Goal: Information Seeking & Learning: Learn about a topic

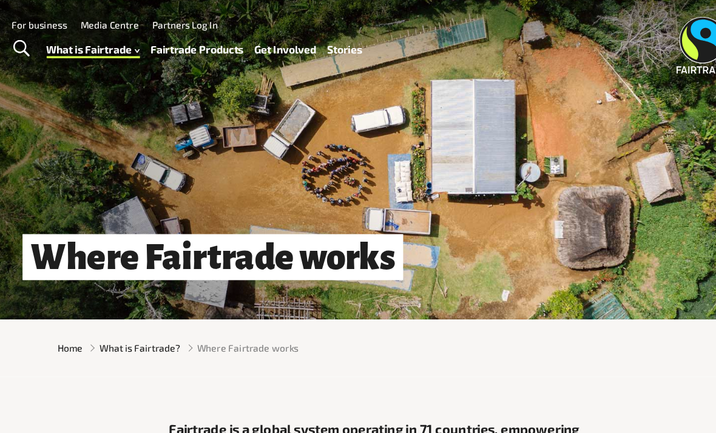
click at [322, 42] on link "Stories" at bounding box center [338, 44] width 32 height 17
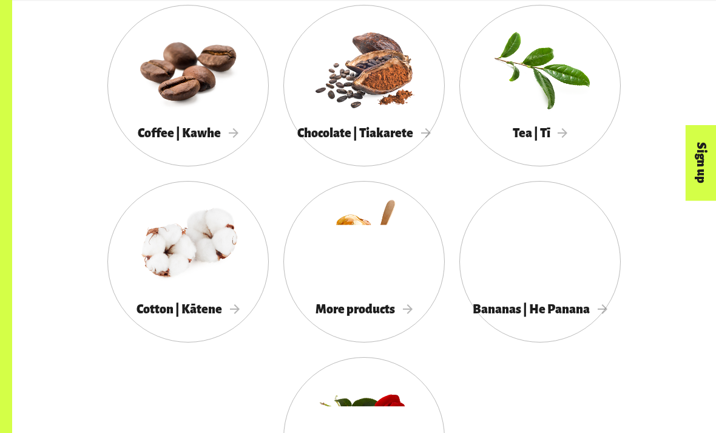
scroll to position [1006, 0]
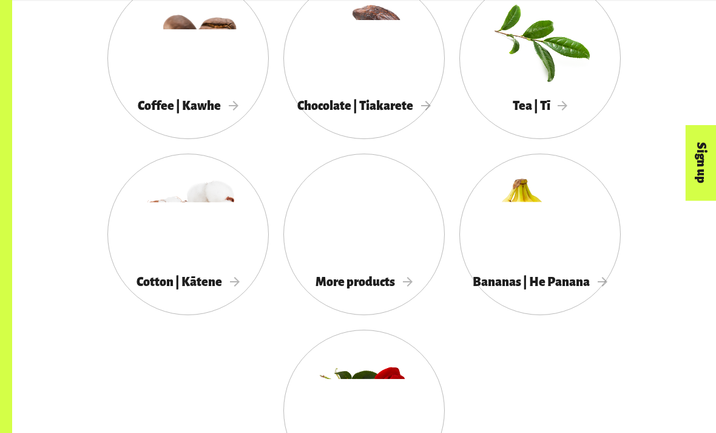
scroll to position [1034, 0]
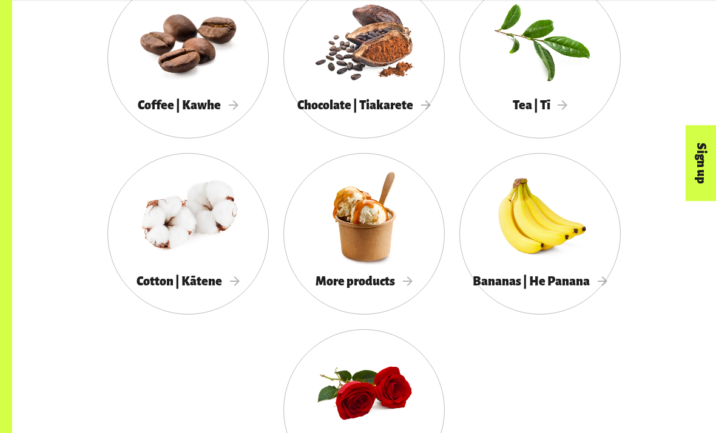
click at [404, 231] on div at bounding box center [363, 216] width 161 height 105
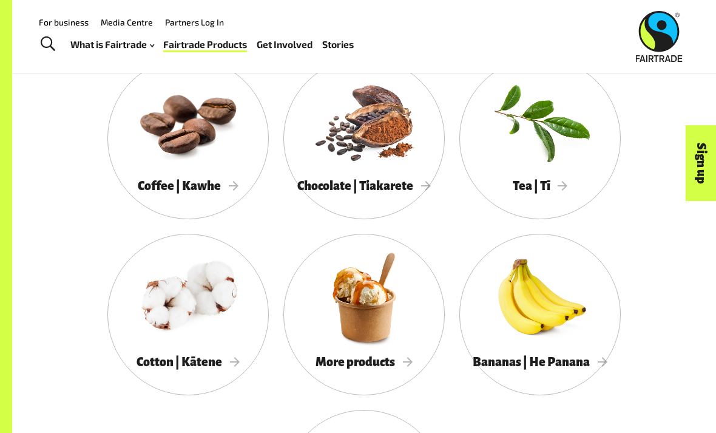
scroll to position [949, 0]
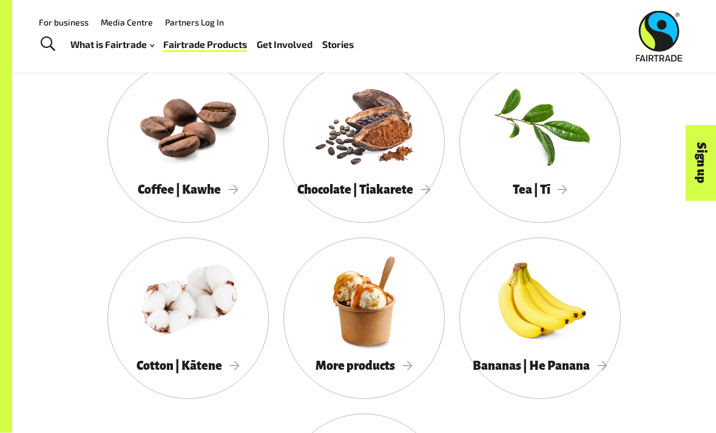
click at [571, 162] on div at bounding box center [539, 125] width 161 height 105
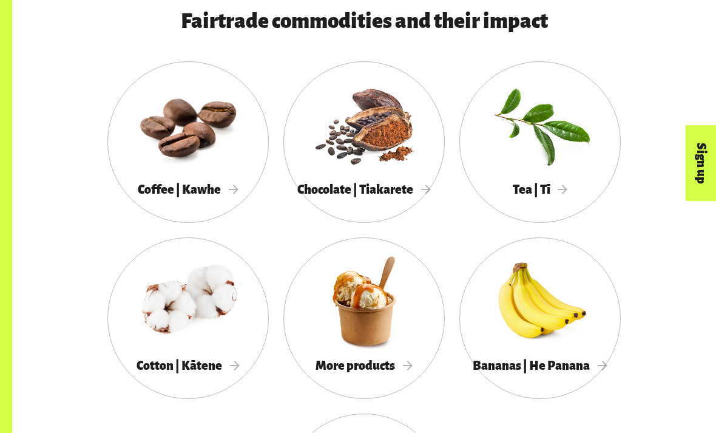
click at [198, 118] on div at bounding box center [187, 124] width 161 height 105
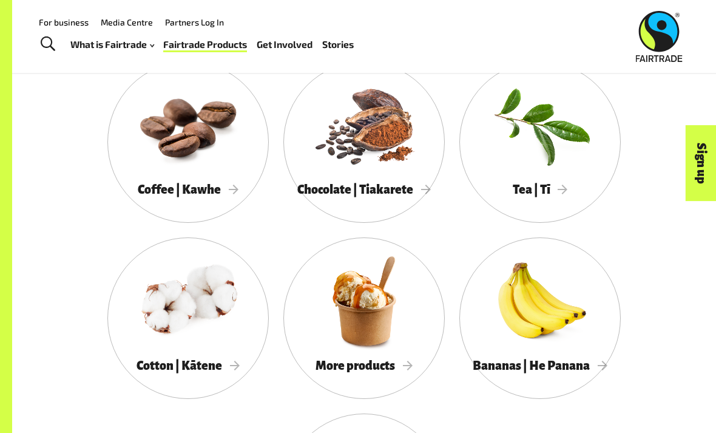
scroll to position [938, 0]
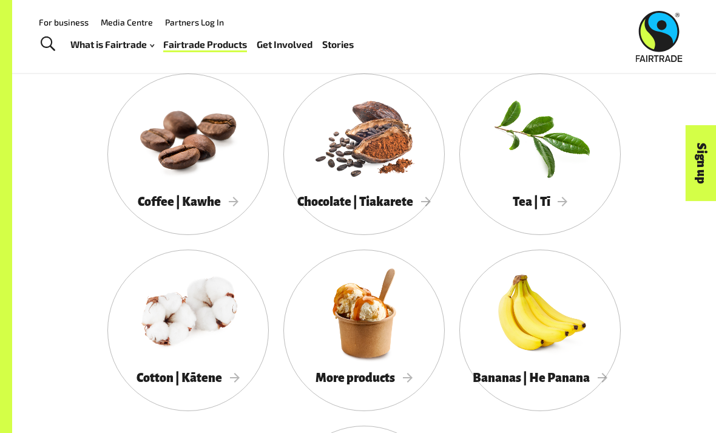
click at [240, 200] on div "Coffee | Kawhe" at bounding box center [187, 201] width 161 height 24
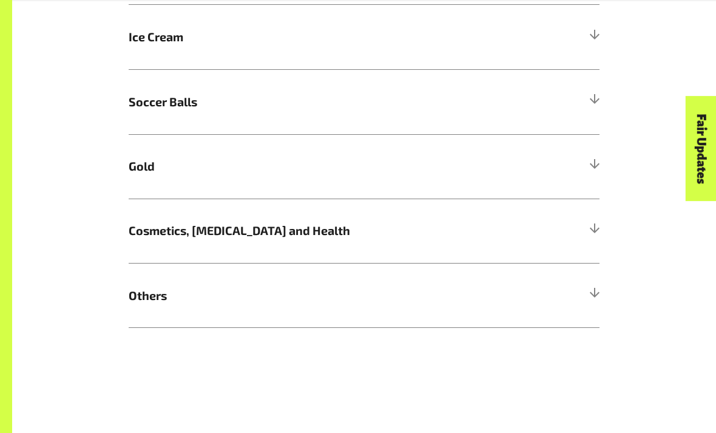
scroll to position [796, 0]
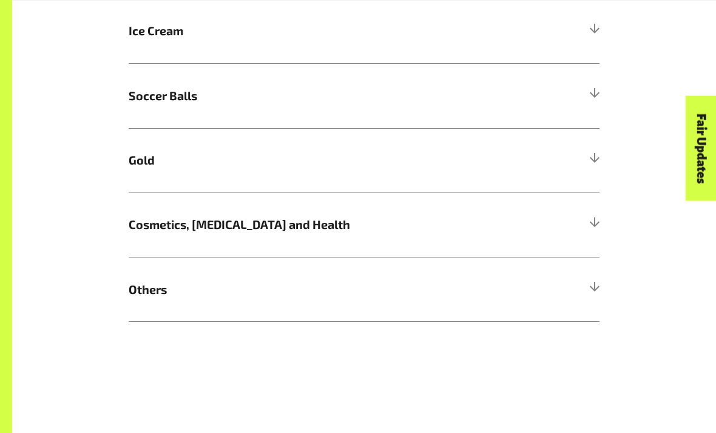
click at [485, 220] on h5 "Cosmetics, Skin Care and Health" at bounding box center [364, 225] width 471 height 64
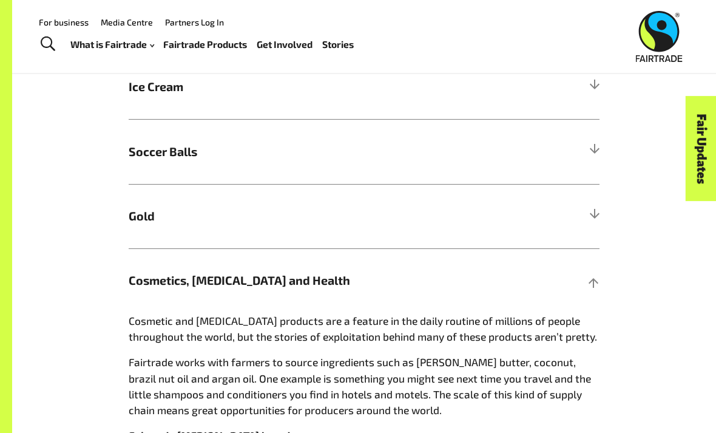
scroll to position [725, 0]
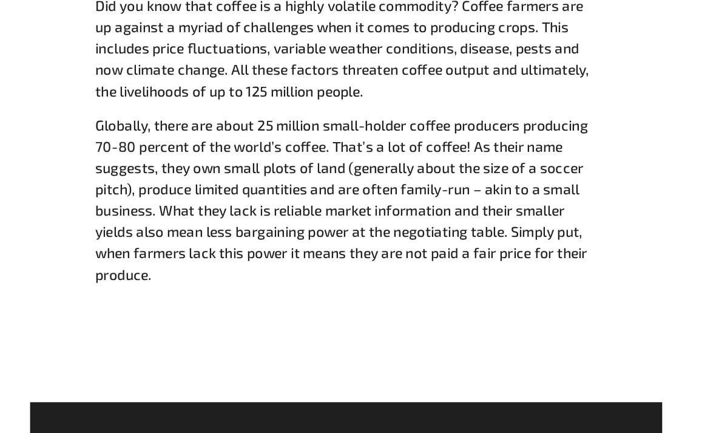
scroll to position [1395, 0]
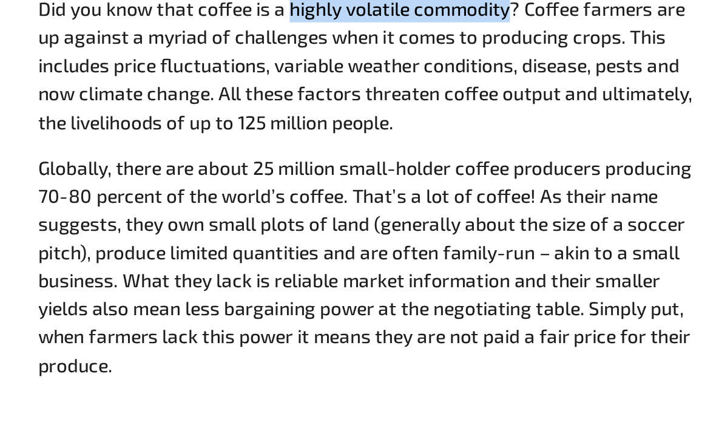
click at [353, 84] on p "Did you know that coffee is a highly volatile commodity? Coffee farmers are up …" at bounding box center [364, 117] width 374 height 79
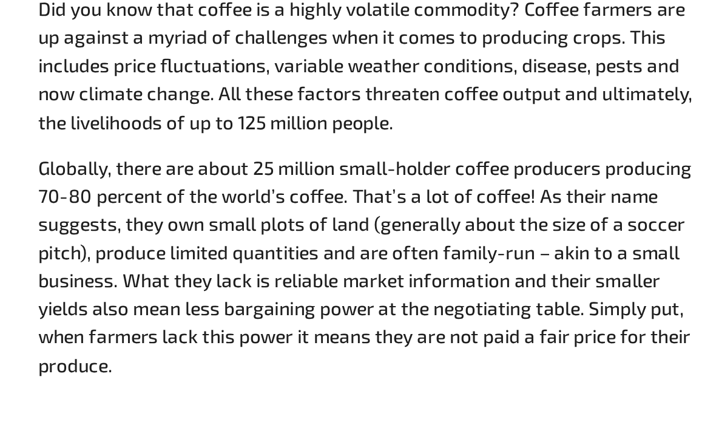
click at [350, 94] on span "Did you know that coffee is a highly volatile commodity? Coffee farmers are up …" at bounding box center [364, 186] width 374 height 216
click at [343, 79] on p "Did you know that coffee is a highly volatile commodity? Coffee farmers are up …" at bounding box center [364, 117] width 374 height 79
click at [353, 86] on p "Did you know that coffee is a highly volatile commodity? Coffee farmers are up …" at bounding box center [364, 117] width 374 height 79
click at [317, 92] on span "Did you know that coffee is a highly volatile commodity? Coffee farmers are up …" at bounding box center [364, 186] width 374 height 216
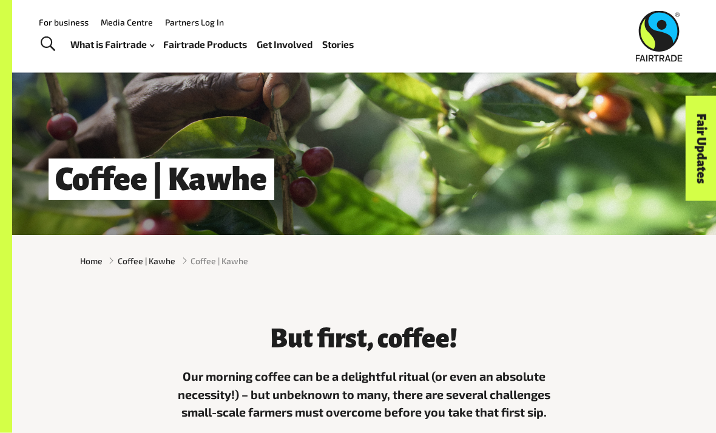
scroll to position [0, 0]
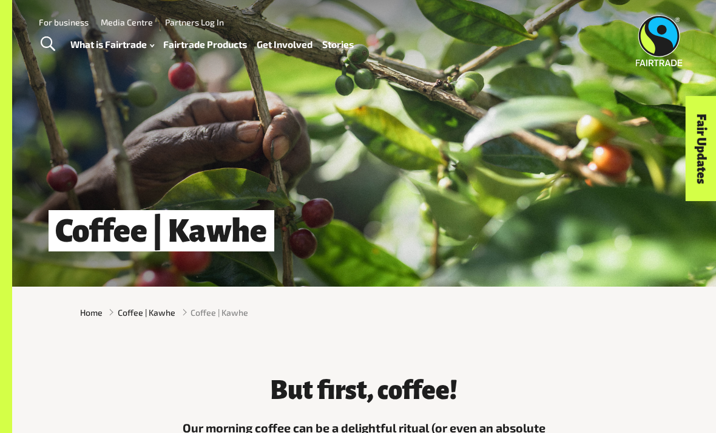
click at [92, 110] on link "Fast facts" at bounding box center [128, 115] width 134 height 19
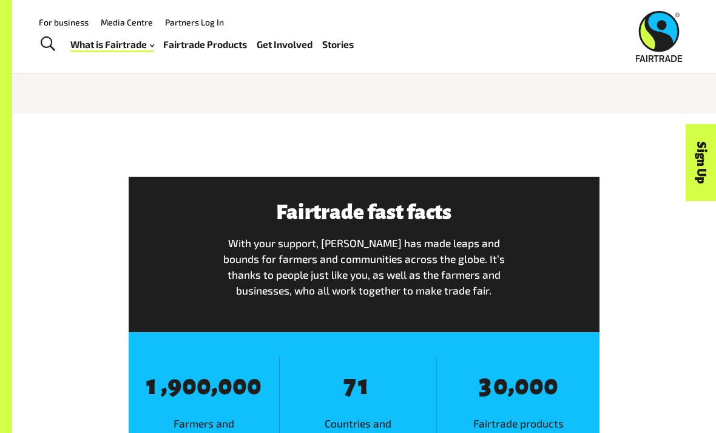
scroll to position [428, 0]
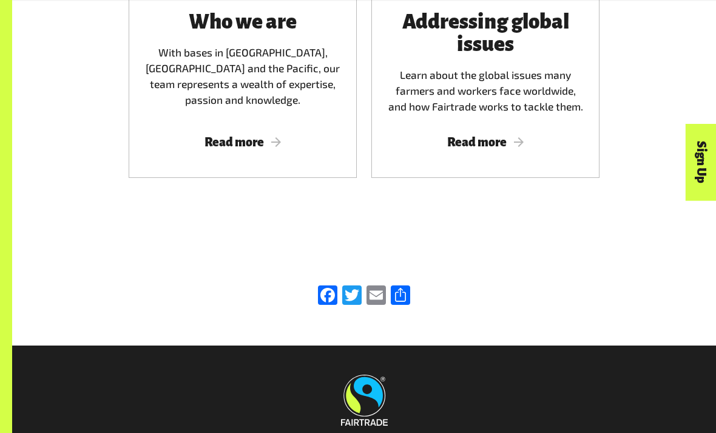
scroll to position [1936, 0]
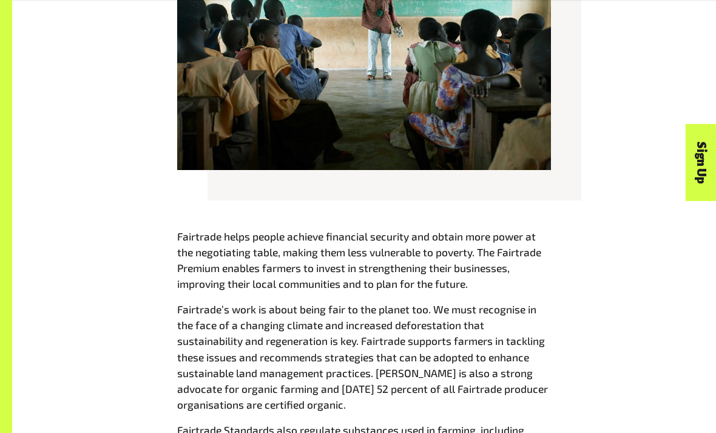
scroll to position [1083, 0]
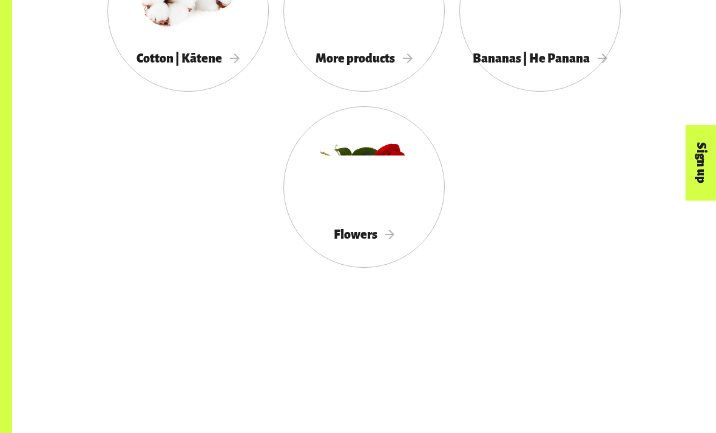
scroll to position [1317, 0]
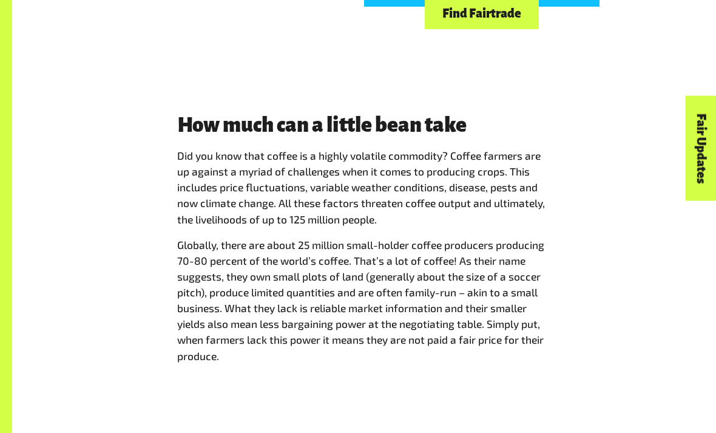
scroll to position [1348, 0]
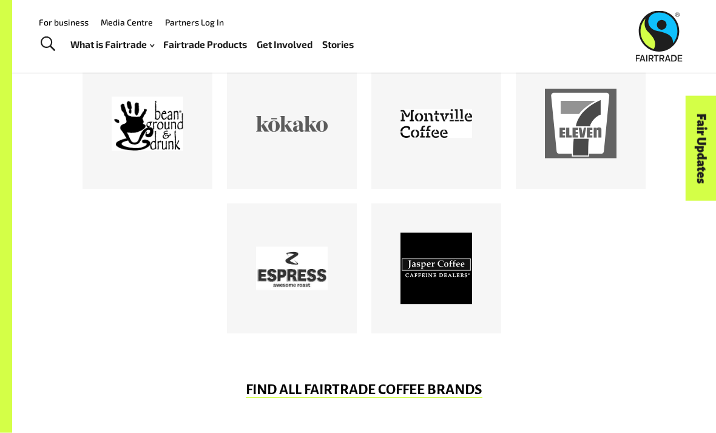
scroll to position [586, 0]
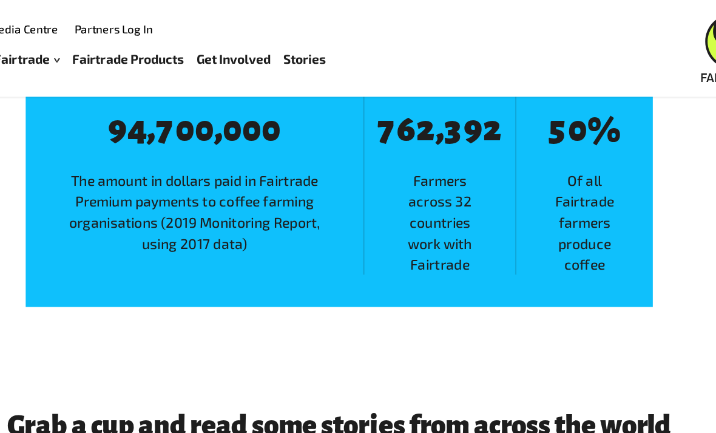
scroll to position [1861, 0]
